Goal: Complete application form

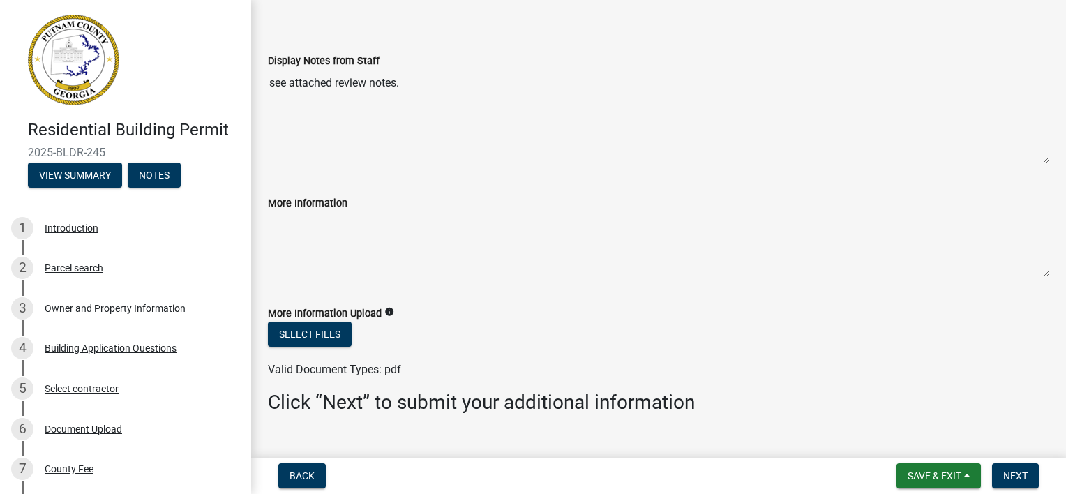
scroll to position [73, 0]
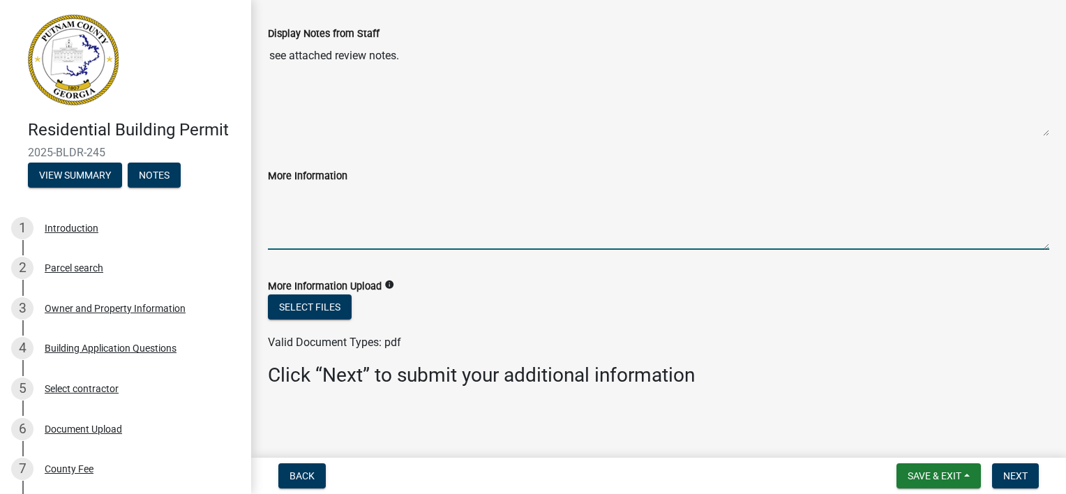
click at [332, 204] on textarea "More Information" at bounding box center [658, 217] width 781 height 66
drag, startPoint x: 368, startPoint y: 187, endPoint x: 371, endPoint y: 197, distance: 10.2
click at [371, 199] on textarea "There is nothing attatched or listed information that is needed." at bounding box center [658, 217] width 781 height 66
type textarea "There is nothing attached or listed information that is needed."
click at [1020, 481] on span "Next" at bounding box center [1015, 475] width 24 height 11
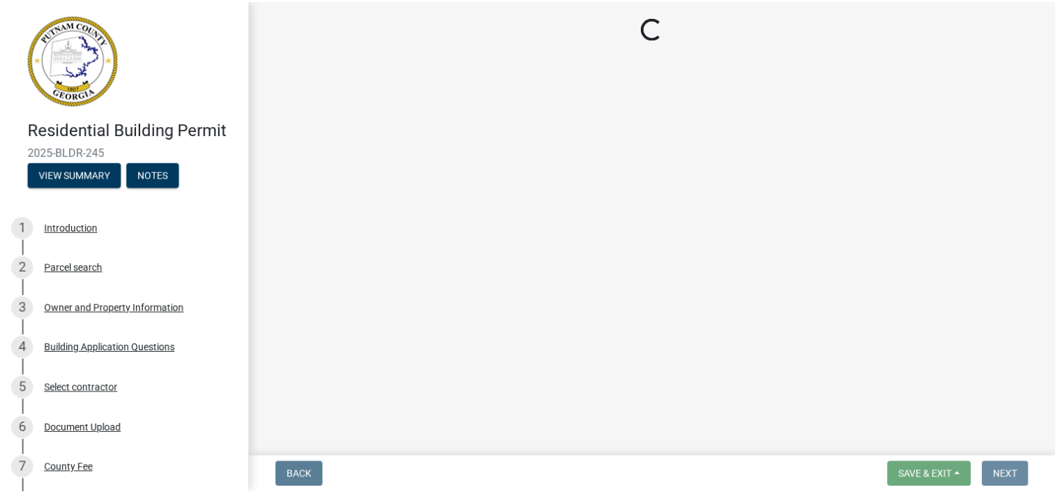
scroll to position [0, 0]
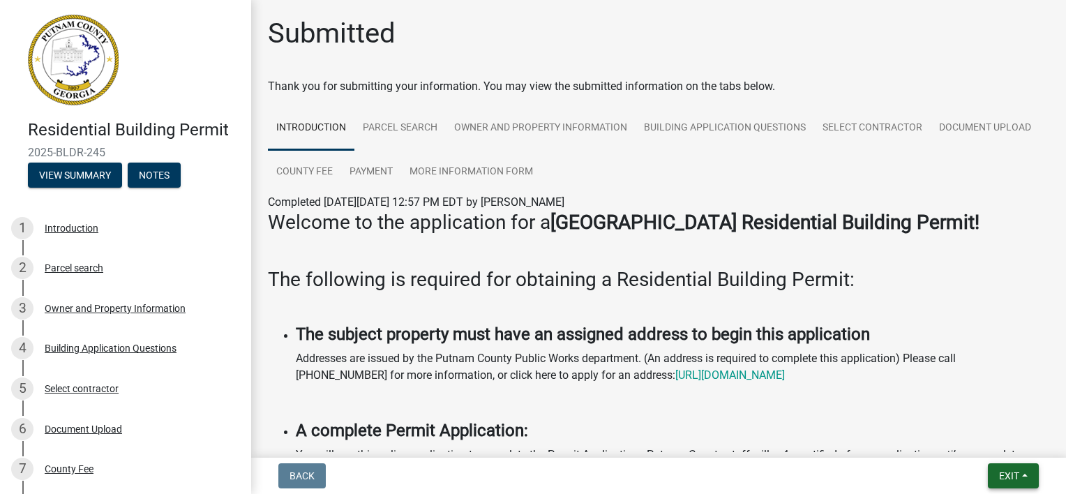
drag, startPoint x: 1017, startPoint y: 488, endPoint x: 1018, endPoint y: 481, distance: 7.8
click at [1018, 488] on nav "Back Exit Save Save & Exit" at bounding box center [658, 476] width 815 height 36
click at [1018, 478] on span "Exit" at bounding box center [1009, 475] width 20 height 11
click at [1005, 446] on button "Save & Exit" at bounding box center [984, 439] width 112 height 33
